Goal: Information Seeking & Learning: Understand process/instructions

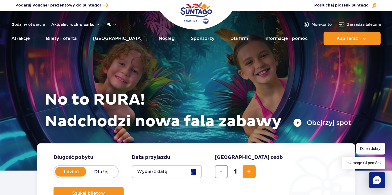
click at [90, 26] on button "Aktualny ruch w parku" at bounding box center [75, 24] width 49 height 4
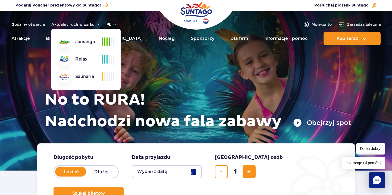
click at [223, 64] on div "No to RURA! Nadchodzi nowa fala zabawy Obejrzyj spot" at bounding box center [195, 83] width 309 height 119
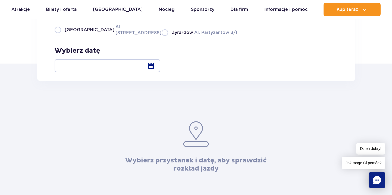
scroll to position [81, 0]
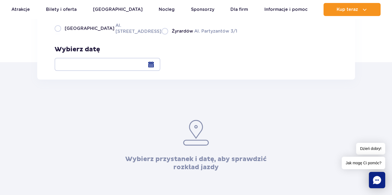
click at [271, 71] on div "Wybierz przystanek [GEOGRAPHIC_DATA]. [STREET_ADDRESS] Partyzantów 3/1 Wybierz …" at bounding box center [196, 39] width 318 height 81
click at [160, 71] on div at bounding box center [108, 64] width 106 height 13
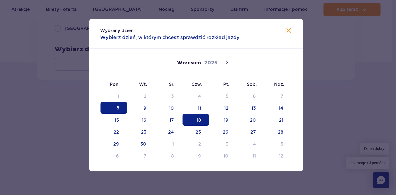
click at [195, 118] on span "18" at bounding box center [195, 120] width 27 height 12
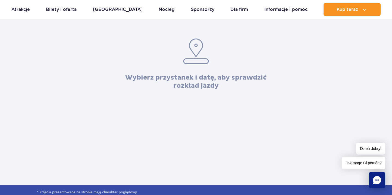
scroll to position [54, 0]
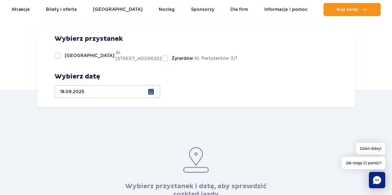
click at [73, 59] on span "[GEOGRAPHIC_DATA]" at bounding box center [90, 56] width 50 height 6
click at [61, 62] on input "Warszawa Al. [STREET_ADDRESS]" at bounding box center [58, 61] width 6 height 1
radio input "true"
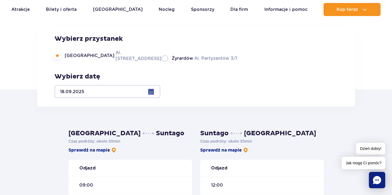
click at [160, 88] on div at bounding box center [108, 91] width 106 height 13
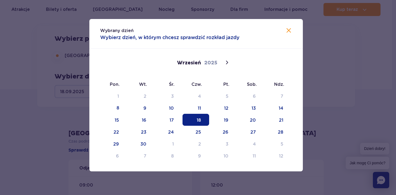
click at [283, 29] on div "Wybrany dzień Wybierz dzień, w którym chcesz sprawdzić rozkład jazdy" at bounding box center [195, 34] width 213 height 30
click at [284, 29] on div "Wybrany dzień Wybierz dzień, w którym chcesz sprawdzić rozkład jazdy" at bounding box center [195, 34] width 213 height 30
click at [290, 29] on img at bounding box center [288, 30] width 7 height 7
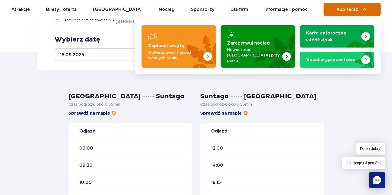
scroll to position [81, 0]
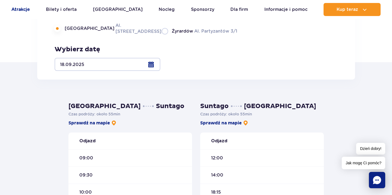
click at [23, 10] on link "Atrakcje" at bounding box center [20, 9] width 18 height 13
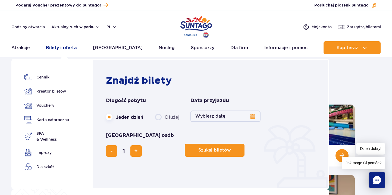
click at [56, 49] on link "Bilety i oferta" at bounding box center [61, 47] width 31 height 13
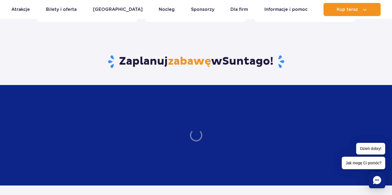
scroll to position [326, 0]
